Goal: Information Seeking & Learning: Compare options

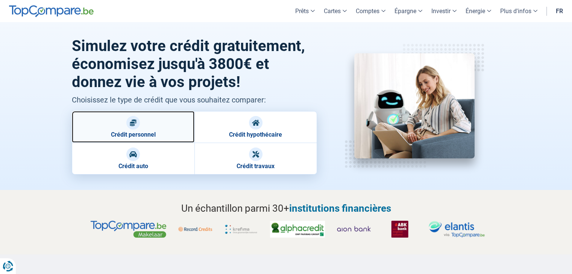
click at [135, 130] on link "Crédit personnel" at bounding box center [133, 127] width 123 height 32
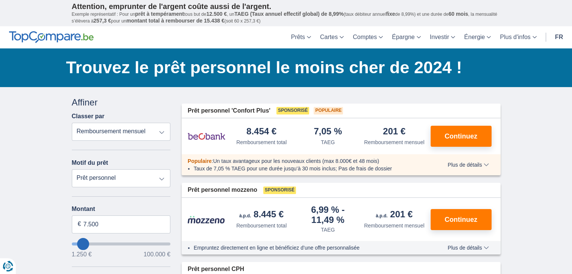
click at [471, 169] on div "Populaire : Un taux avantageux pour les nouveaux clients (max 8.000€ et 48 mois…" at bounding box center [341, 165] width 319 height 21
click at [470, 160] on div "Populaire : Un taux avantageux pour les nouveaux clients (max 8.000€ et 48 mois…" at bounding box center [341, 165] width 319 height 21
click at [474, 164] on span "Plus de détails" at bounding box center [467, 164] width 41 height 5
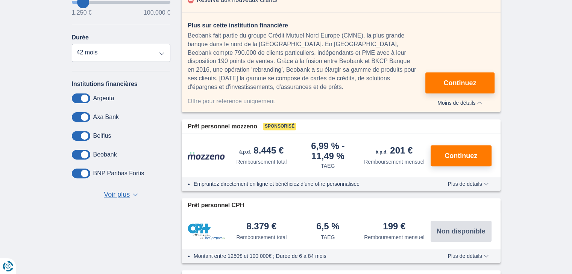
scroll to position [263, 0]
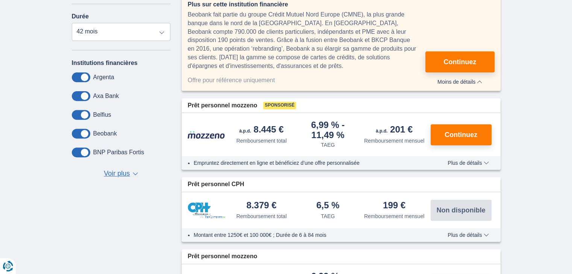
click at [463, 165] on span "Plus de détails" at bounding box center [467, 163] width 41 height 5
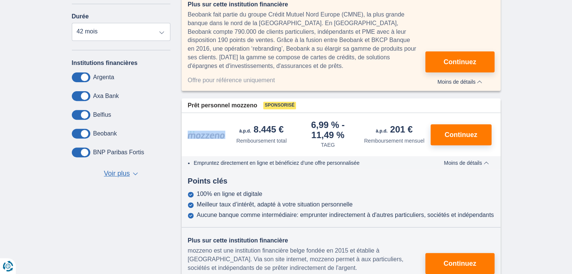
drag, startPoint x: 227, startPoint y: 134, endPoint x: 185, endPoint y: 134, distance: 42.5
click at [185, 134] on div "8.445 € Remboursement total 6,99 %" at bounding box center [341, 134] width 319 height 43
